Goal: Find specific page/section: Find specific page/section

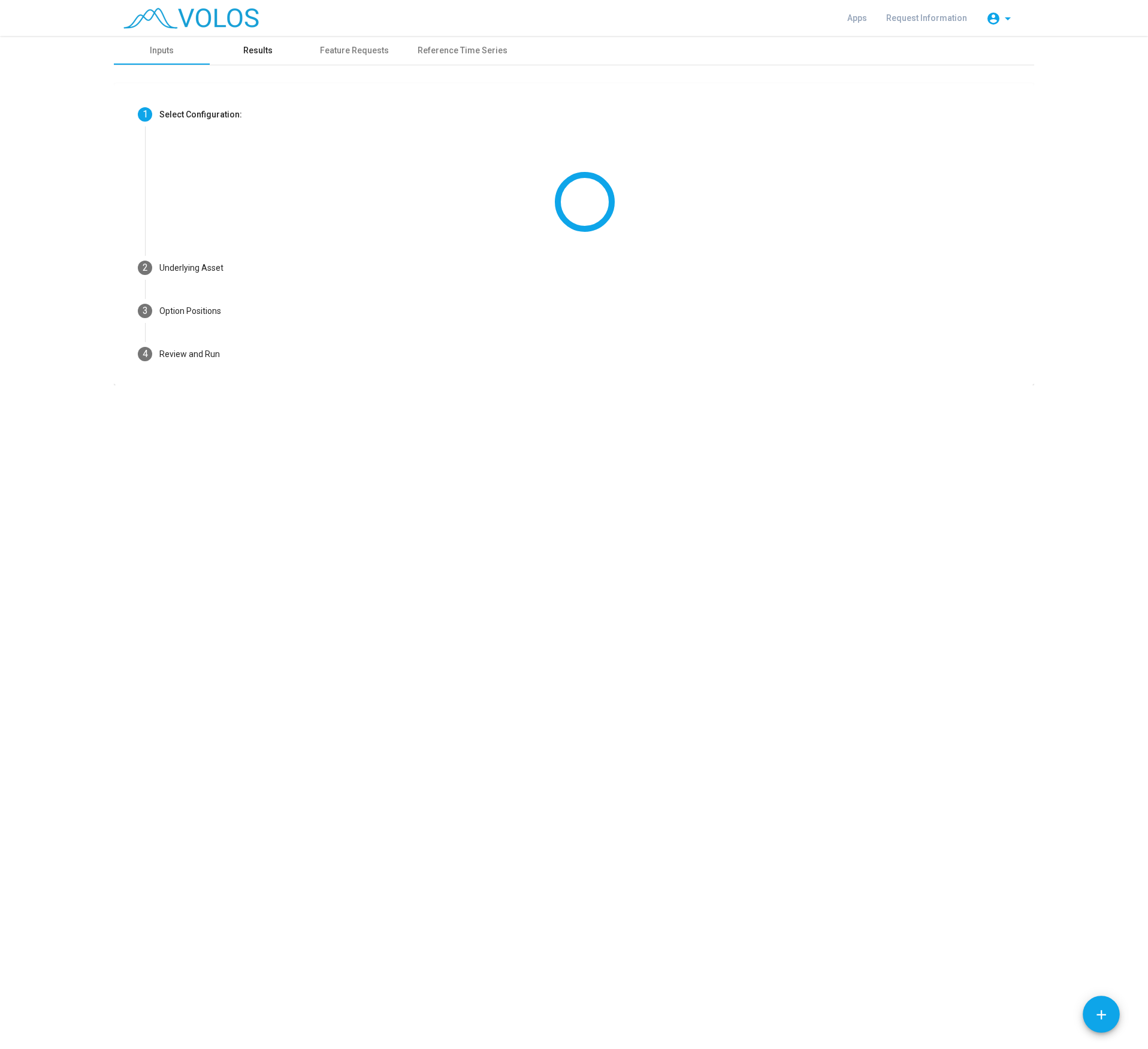
click at [251, 48] on div "Results" at bounding box center [257, 50] width 29 height 12
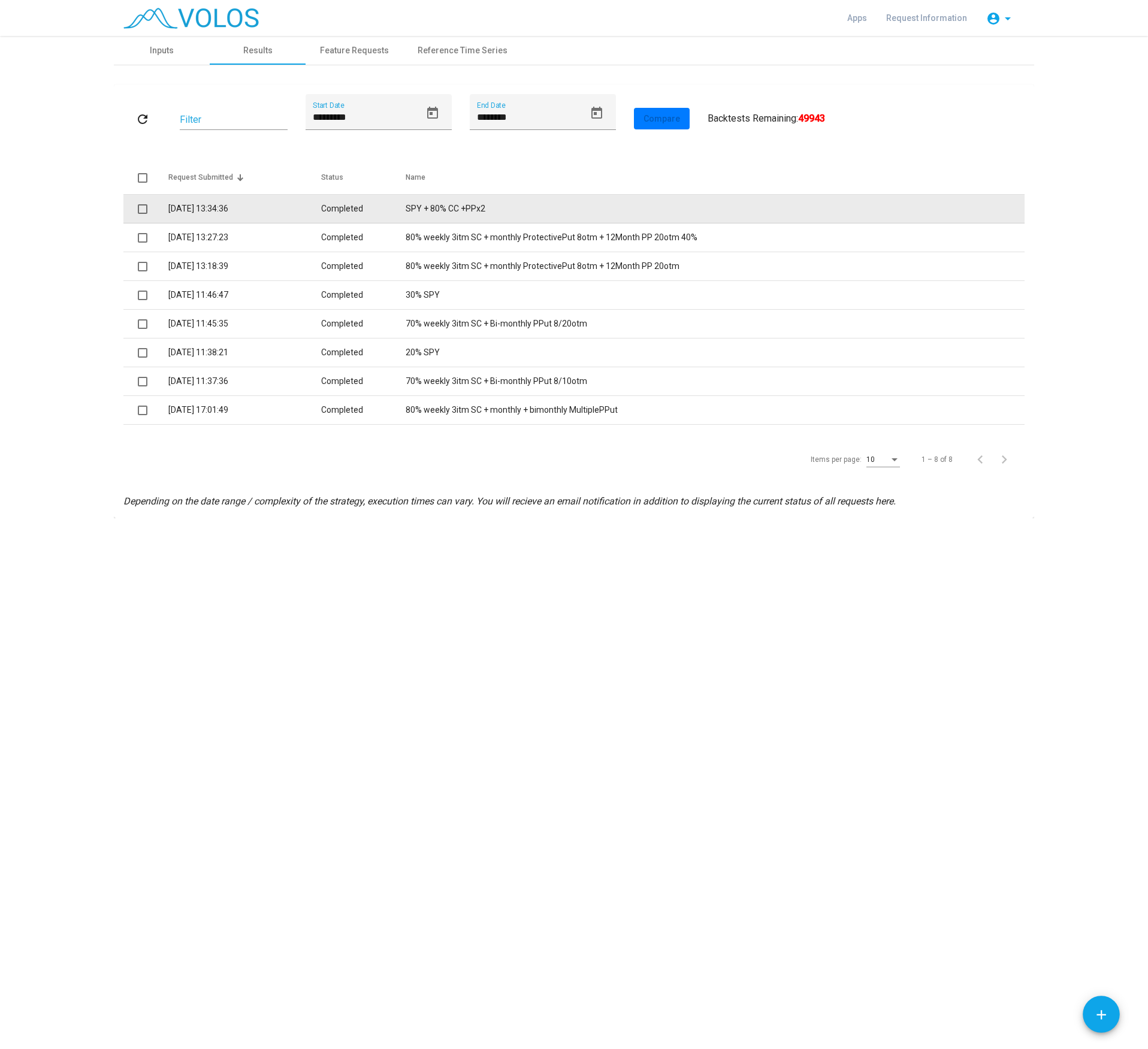
click at [431, 208] on td "SPY + 80% CC +PPx2" at bounding box center [715, 209] width 619 height 28
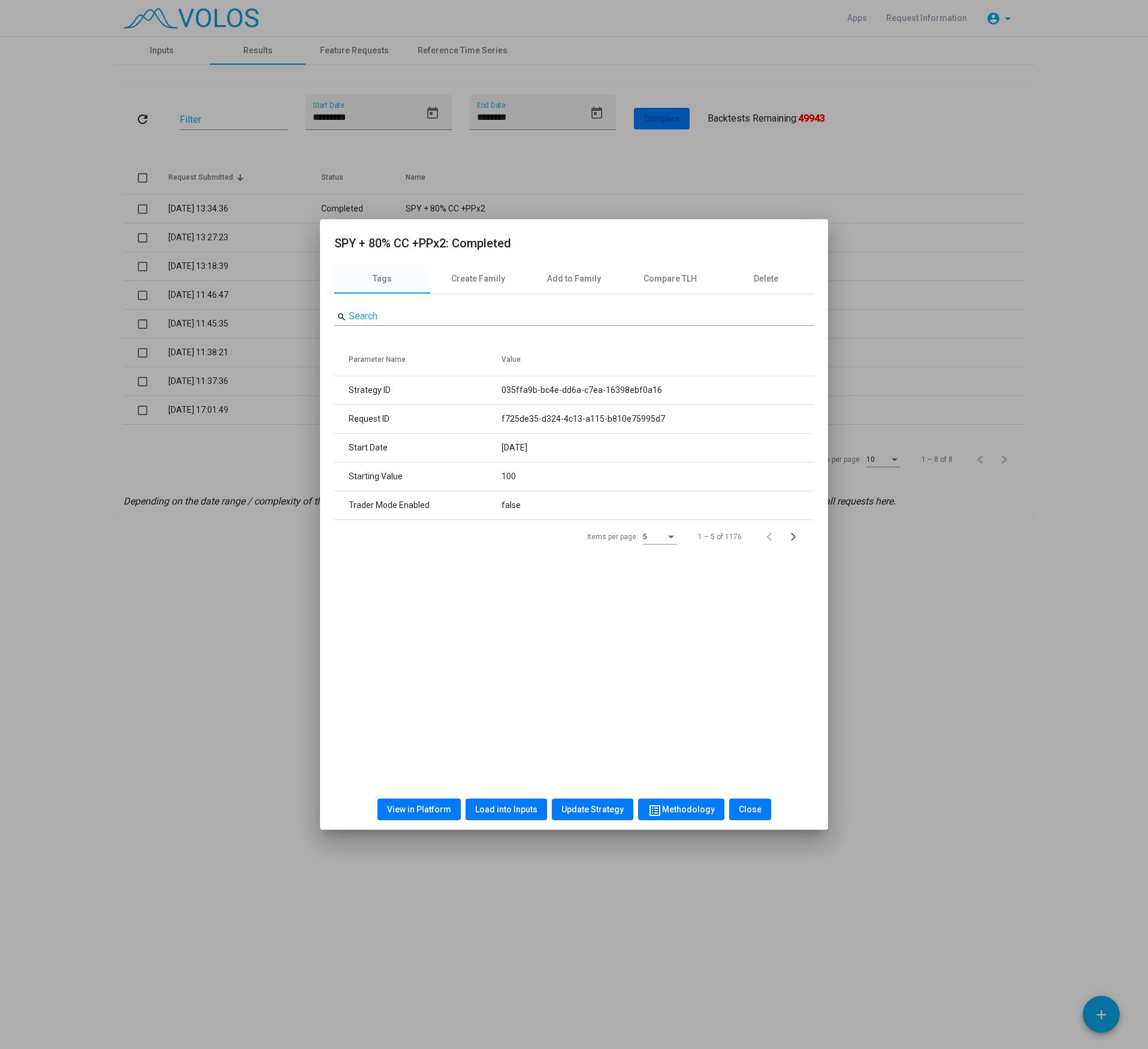
click at [420, 806] on span "View in Platform" at bounding box center [419, 809] width 64 height 10
